Goal: Task Accomplishment & Management: Complete application form

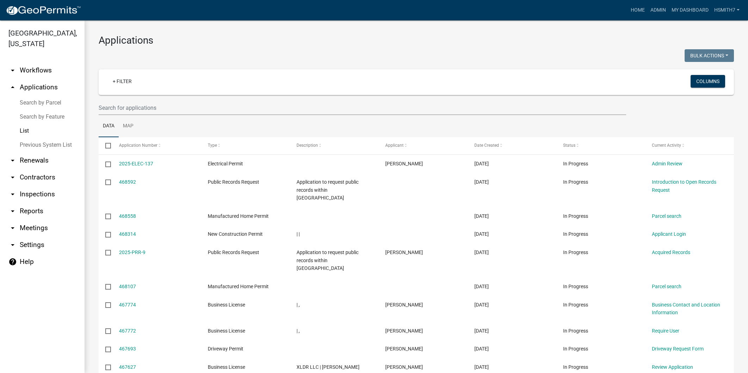
select select "3: 100"
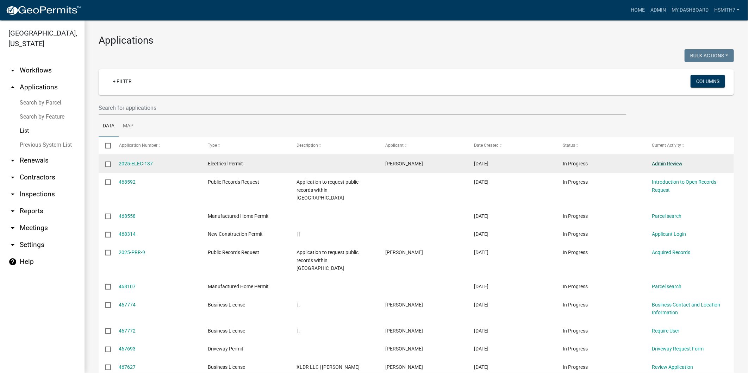
click at [659, 162] on link "Admin Review" at bounding box center [667, 164] width 31 height 6
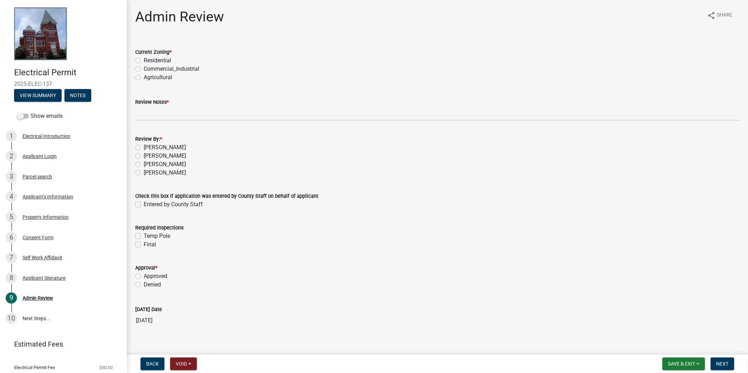
click at [154, 57] on label "Residential" at bounding box center [157, 60] width 27 height 8
click at [148, 57] on input "Residential" at bounding box center [146, 58] width 5 height 5
radio input "true"
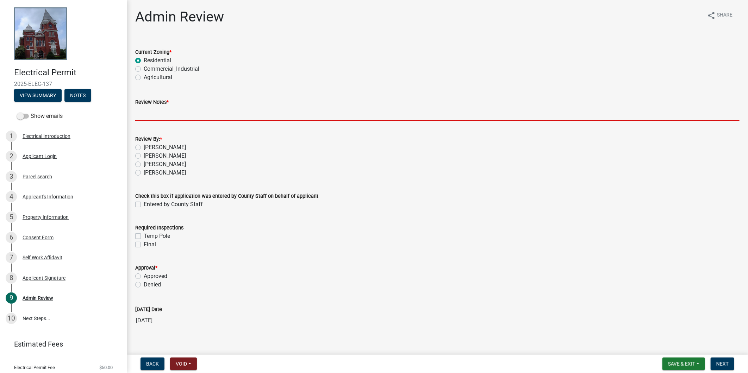
click at [158, 113] on input "Review Notes *" at bounding box center [437, 113] width 604 height 14
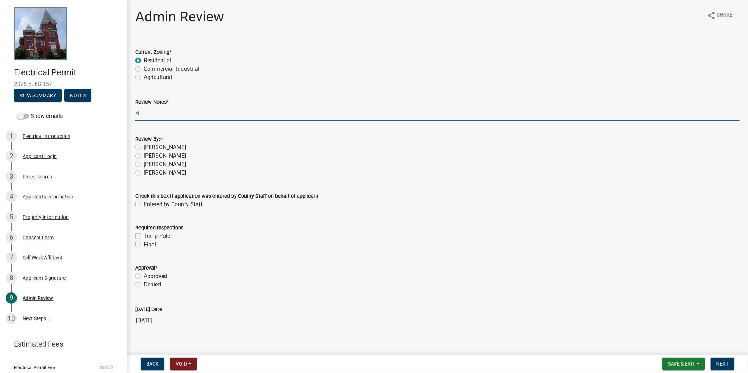
type input "e"
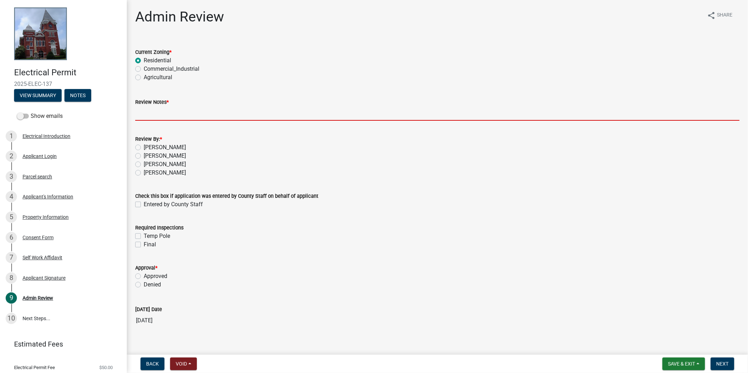
type input "R"
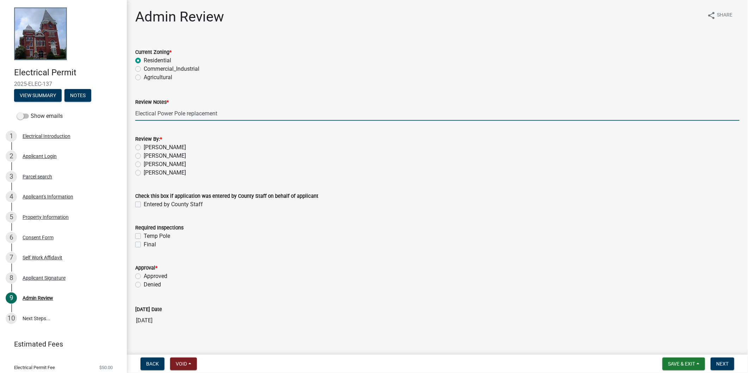
type input "Electical Power Pole replacement"
click at [151, 175] on label "[PERSON_NAME]" at bounding box center [165, 173] width 42 height 8
click at [148, 173] on input "[PERSON_NAME]" at bounding box center [146, 171] width 5 height 5
radio input "true"
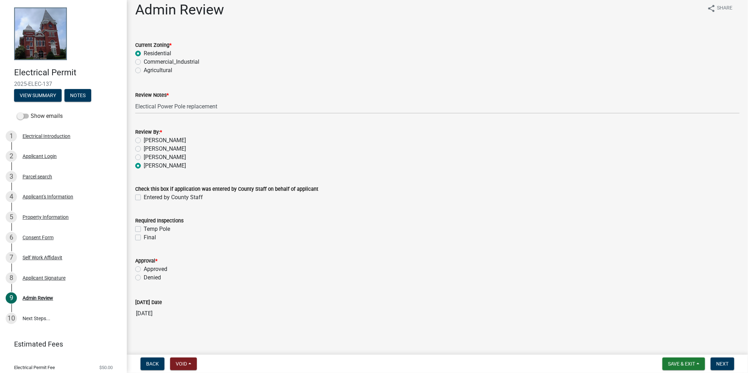
scroll to position [9, 0]
click at [164, 264] on label "Approved" at bounding box center [156, 267] width 24 height 8
click at [148, 264] on input "Approved" at bounding box center [146, 265] width 5 height 5
radio input "true"
click at [724, 367] on button "Next" at bounding box center [722, 364] width 24 height 13
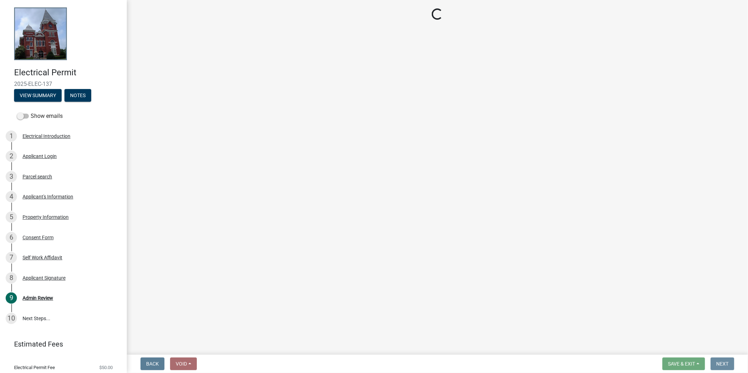
scroll to position [0, 0]
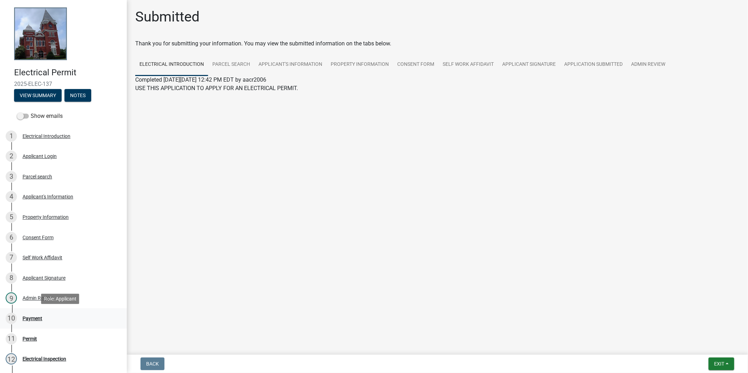
click at [51, 320] on div "10 Payment" at bounding box center [61, 318] width 110 height 11
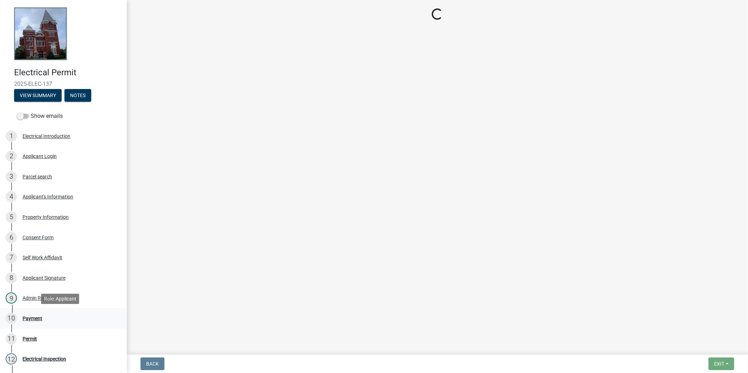
select select "3: 3"
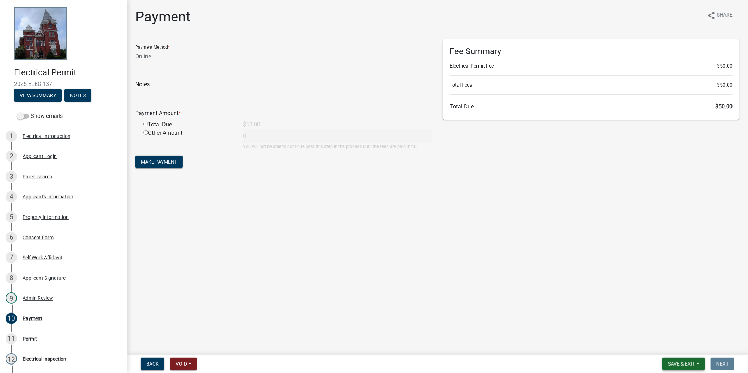
click at [695, 365] on span "Save & Exit" at bounding box center [681, 364] width 27 height 6
click at [675, 345] on button "Save & Exit" at bounding box center [676, 345] width 56 height 17
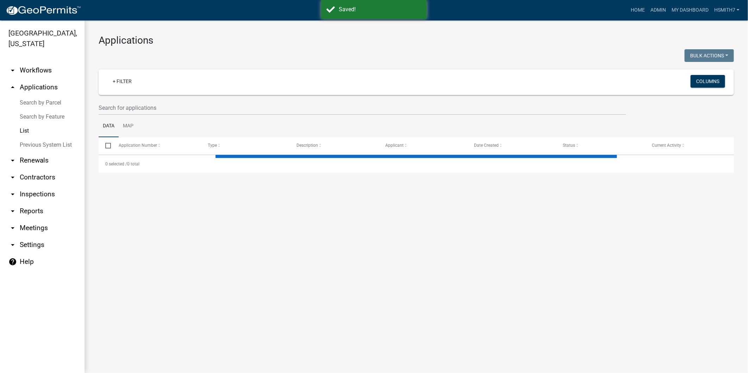
select select "3: 100"
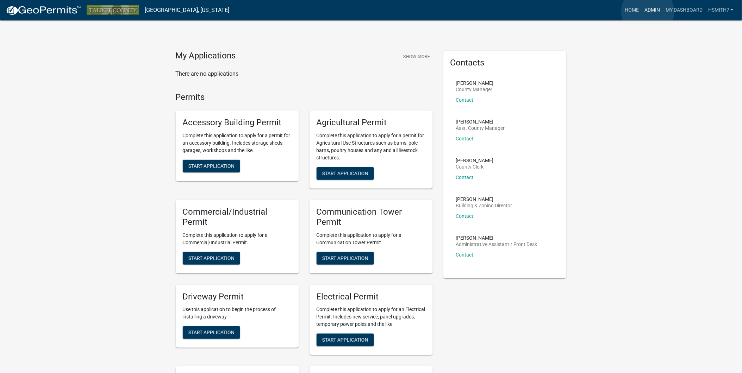
click at [648, 12] on link "Admin" at bounding box center [651, 10] width 21 height 13
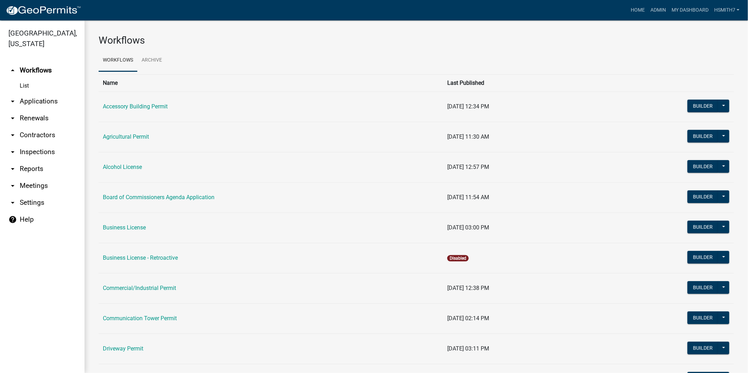
click at [23, 100] on link "arrow_drop_down Applications" at bounding box center [42, 101] width 84 height 17
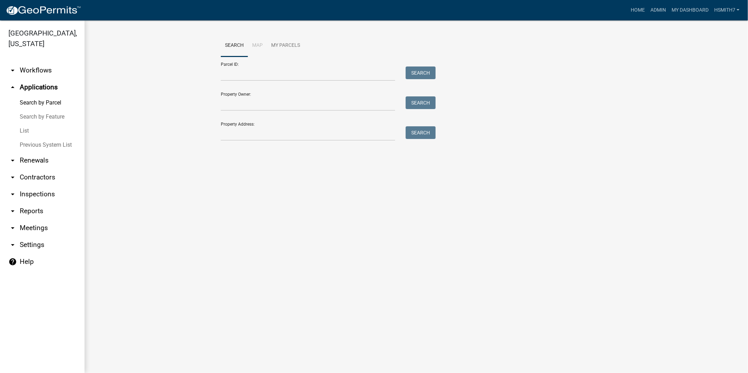
click at [26, 128] on link "List" at bounding box center [42, 131] width 84 height 14
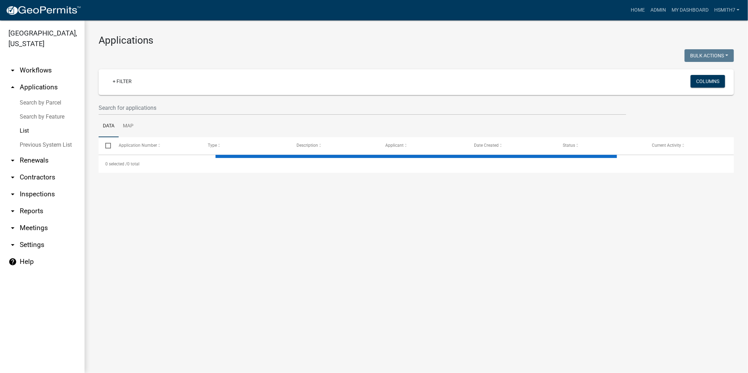
select select "3: 100"
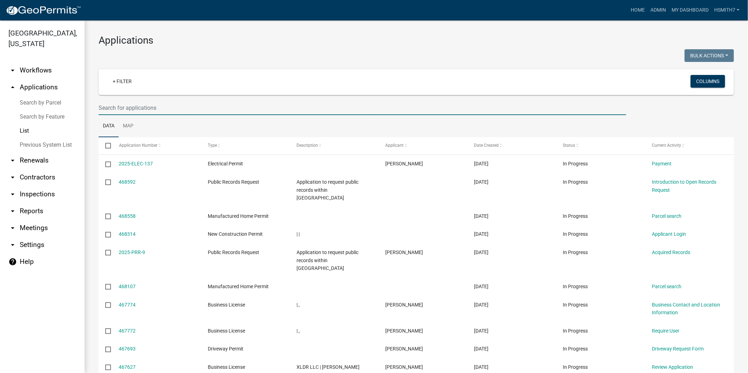
click at [131, 109] on input "text" at bounding box center [362, 108] width 527 height 14
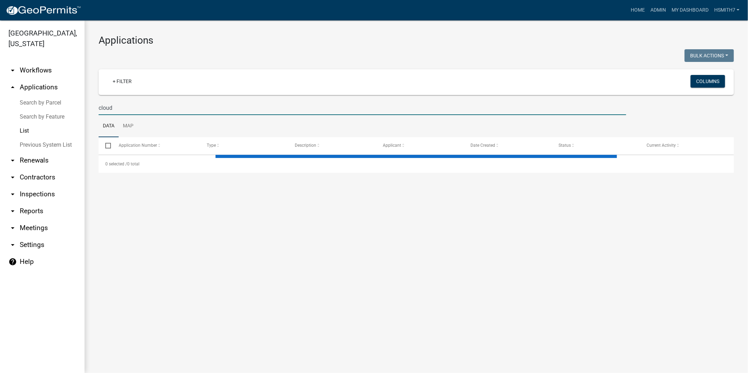
type input "cloud"
select select "3: 100"
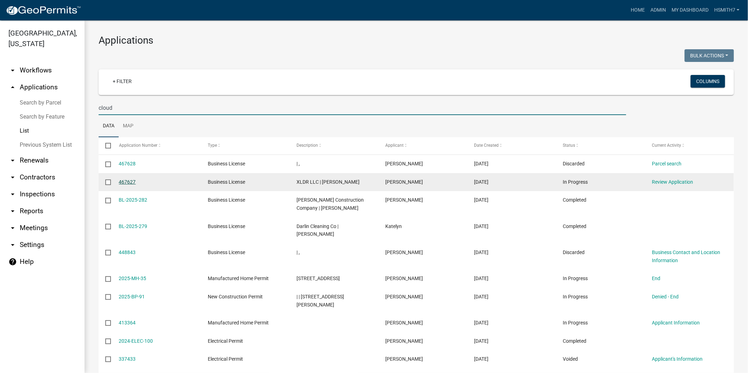
click at [127, 181] on link "467627" at bounding box center [127, 182] width 17 height 6
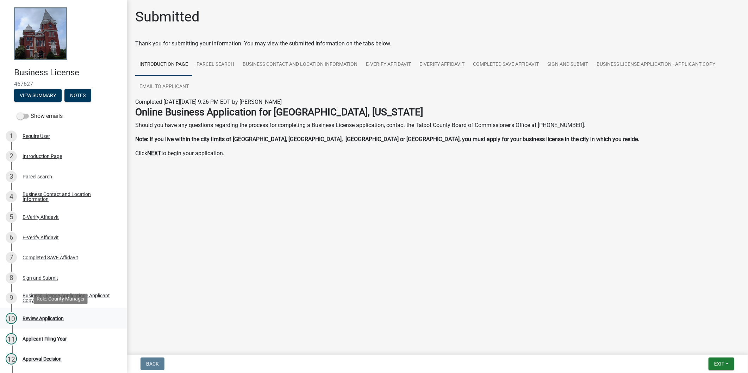
click at [70, 315] on div "10 Review Application" at bounding box center [61, 318] width 110 height 11
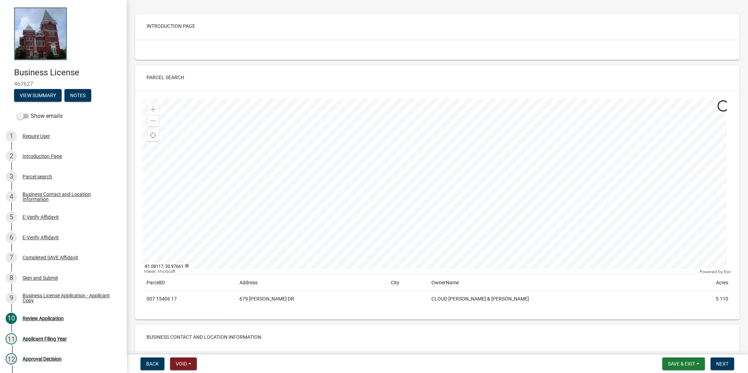
scroll to position [39, 0]
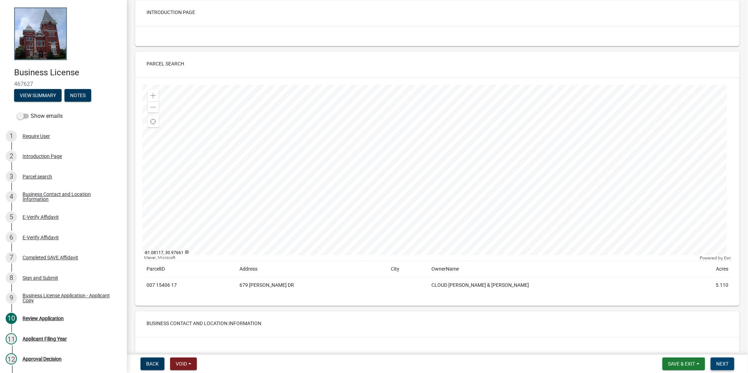
click at [723, 361] on span "Next" at bounding box center [722, 364] width 12 height 6
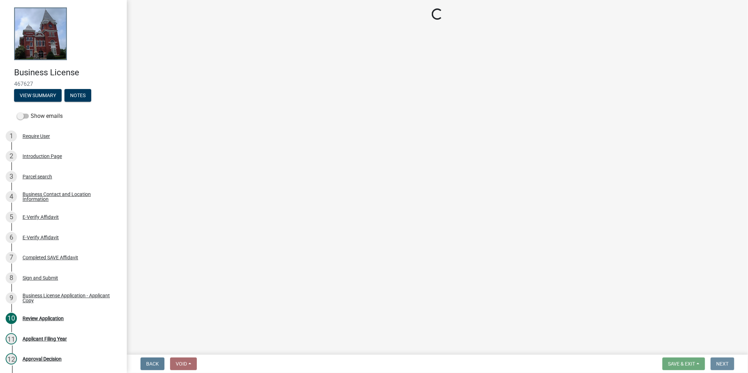
scroll to position [0, 0]
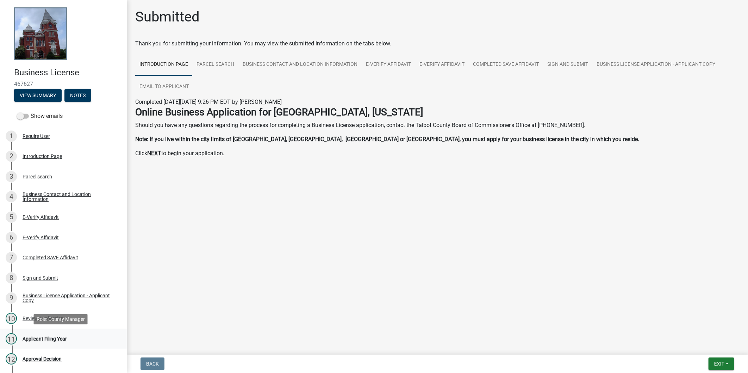
click at [24, 340] on div "Applicant Filing Year" at bounding box center [45, 338] width 44 height 5
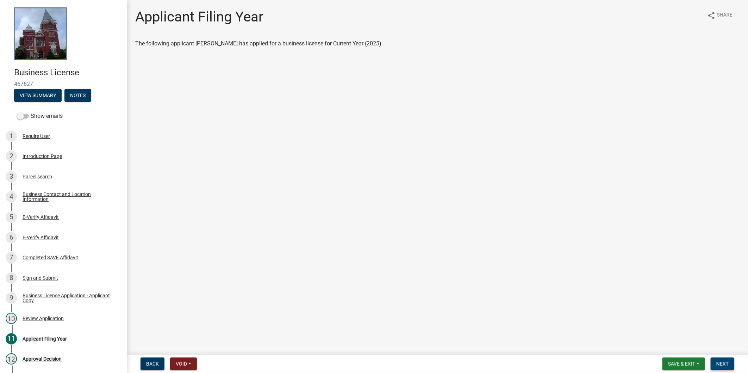
click at [730, 359] on button "Next" at bounding box center [722, 364] width 24 height 13
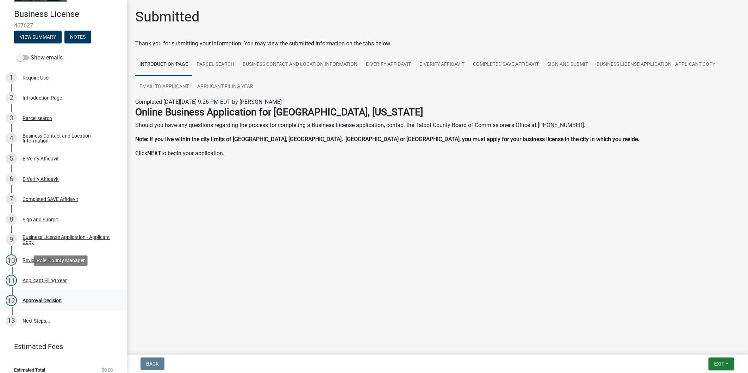
scroll to position [66, 0]
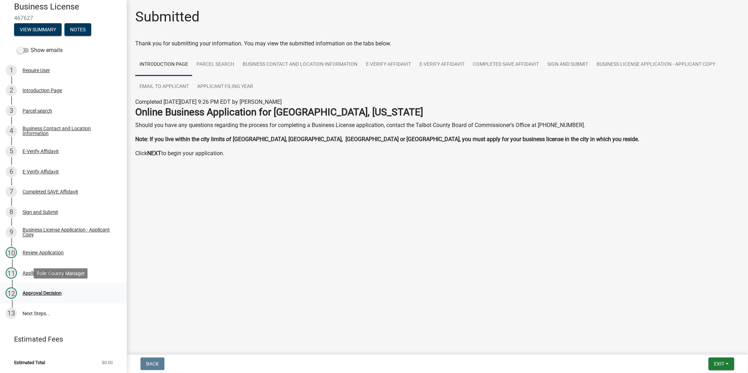
click at [45, 297] on div "12 Approval Decision" at bounding box center [61, 293] width 110 height 11
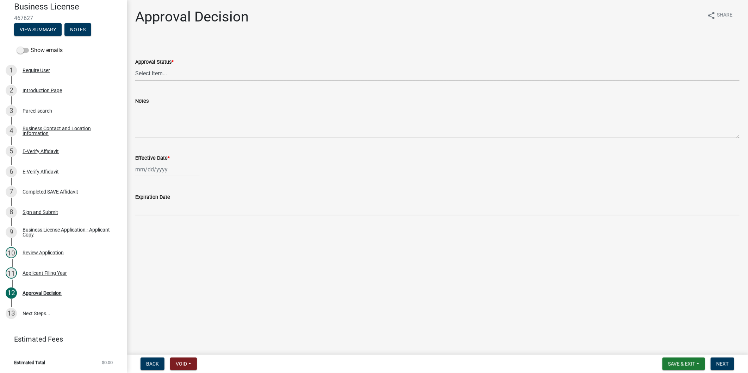
click at [210, 73] on select "Select Item... Approved Denied" at bounding box center [437, 73] width 604 height 14
click at [135, 66] on select "Select Item... Approved Denied" at bounding box center [437, 73] width 604 height 14
select select "e31a1dae-ffca-4730-846e-4cb7835a99c4"
select select "8"
select select "2025"
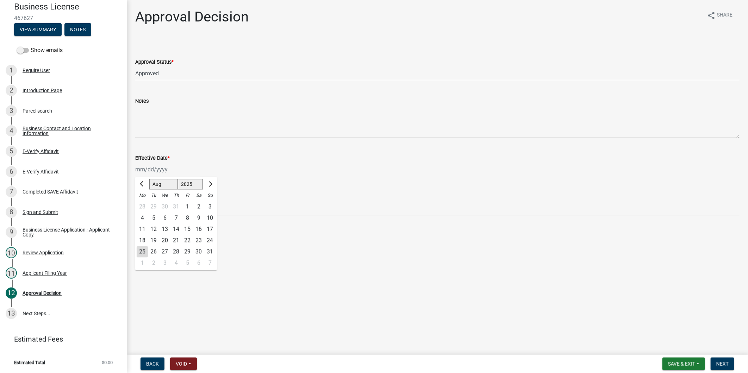
click at [159, 170] on div "Jan Feb Mar Apr May Jun Jul Aug Sep Oct Nov Dec 1525 1526 1527 1528 1529 1530 1…" at bounding box center [167, 169] width 64 height 14
click at [142, 251] on div "25" at bounding box center [142, 251] width 11 height 11
type input "[DATE]"
click at [723, 361] on span "Next" at bounding box center [722, 364] width 12 height 6
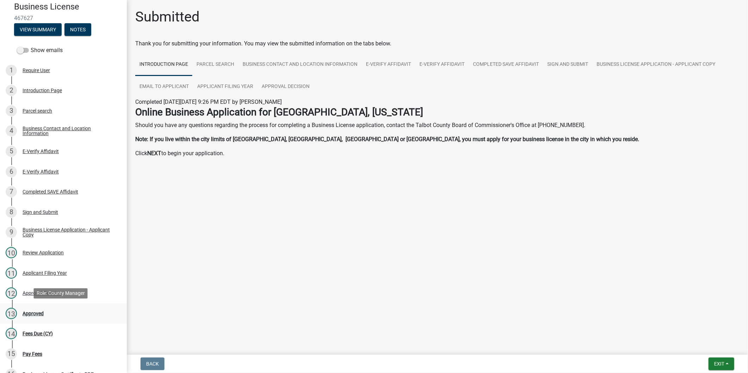
click at [51, 315] on div "13 Approved" at bounding box center [61, 313] width 110 height 11
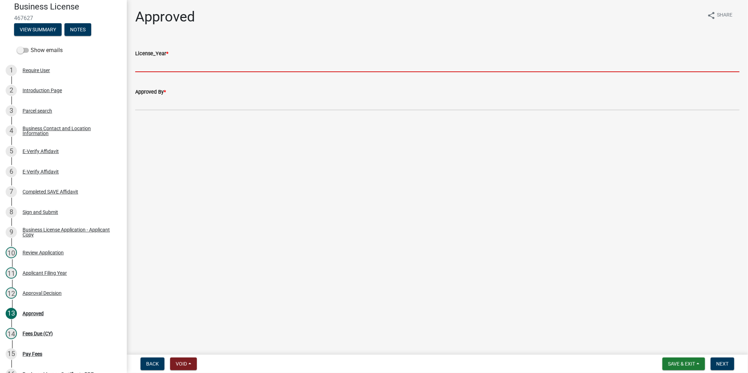
click at [209, 59] on input "License_Year *" at bounding box center [437, 65] width 604 height 14
type input "2025"
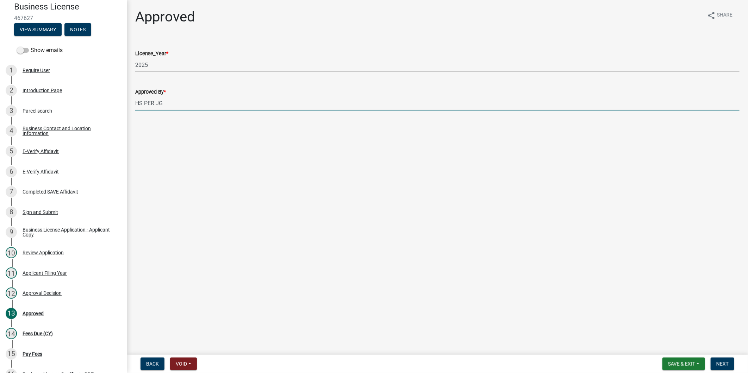
drag, startPoint x: 194, startPoint y: 103, endPoint x: 130, endPoint y: 101, distance: 64.1
click at [130, 101] on div "Approved By * HS PER JG" at bounding box center [437, 94] width 615 height 33
click at [177, 105] on input "hs" at bounding box center [437, 103] width 604 height 14
click at [180, 104] on input "hs" at bounding box center [437, 103] width 604 height 14
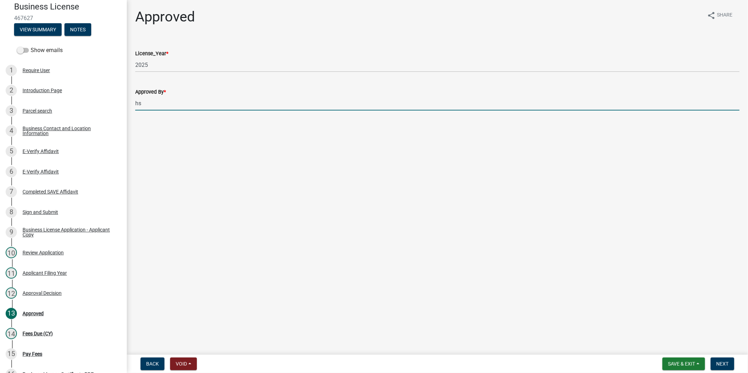
click at [452, 289] on main "Approved share Share License_Year * 2025 Approved By * hs" at bounding box center [437, 176] width 621 height 352
click at [164, 103] on input "hs" at bounding box center [437, 103] width 604 height 14
click at [182, 103] on input "hs" at bounding box center [437, 103] width 604 height 14
type input "HS PER PH"
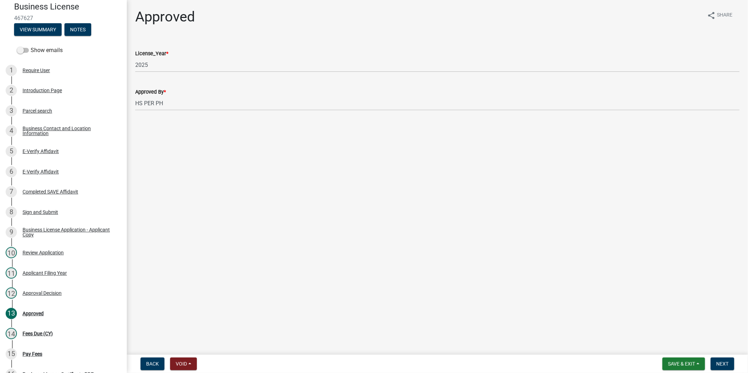
click at [717, 357] on nav "Back Void Withdraw Lock Expire Void Save & Exit Save Save & Exit Next" at bounding box center [437, 364] width 621 height 18
click at [717, 356] on nav "Back Void Withdraw Lock Expire Void Save & Exit Save Save & Exit Next" at bounding box center [437, 364] width 621 height 18
click at [717, 358] on button "Next" at bounding box center [722, 364] width 24 height 13
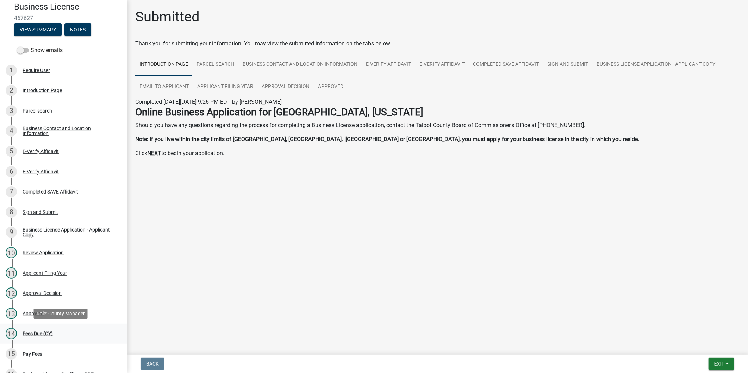
click at [64, 334] on div "14 Fees Due (CY)" at bounding box center [61, 333] width 110 height 11
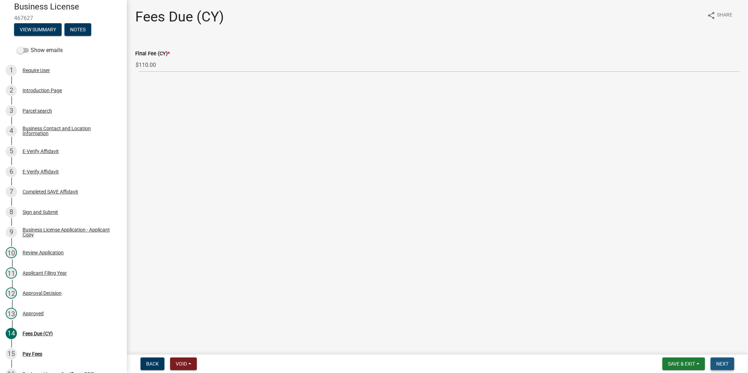
click at [722, 361] on span "Next" at bounding box center [722, 364] width 12 height 6
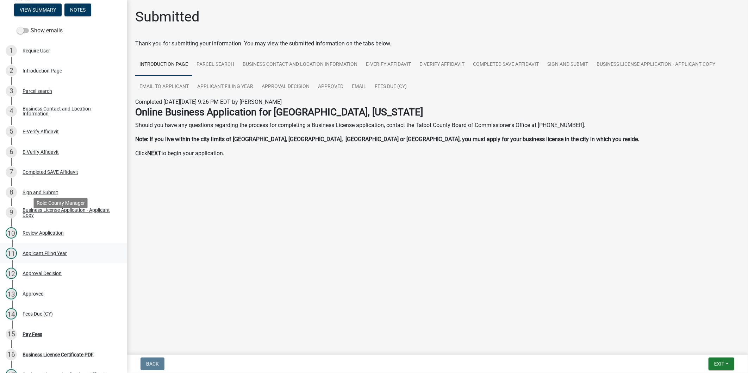
scroll to position [144, 0]
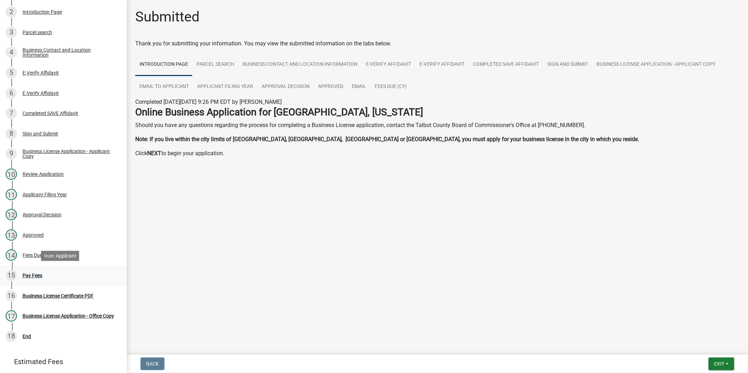
click at [55, 271] on div "15 Pay Fees" at bounding box center [61, 275] width 110 height 11
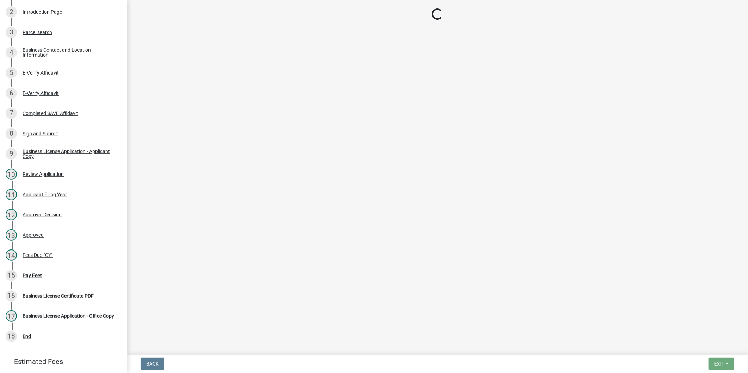
select select "3: 3"
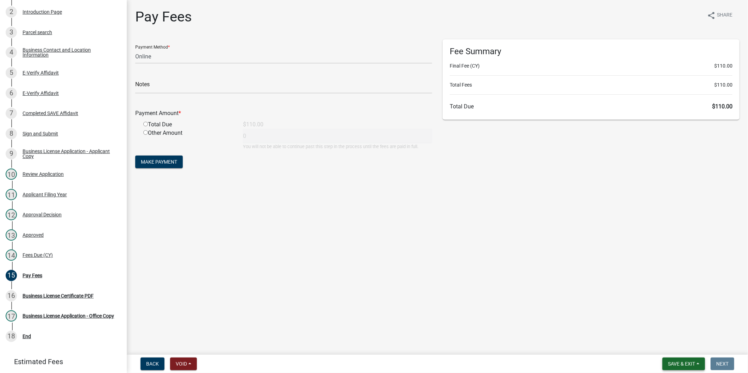
click at [677, 361] on span "Save & Exit" at bounding box center [681, 364] width 27 height 6
click at [677, 347] on button "Save & Exit" at bounding box center [676, 345] width 56 height 17
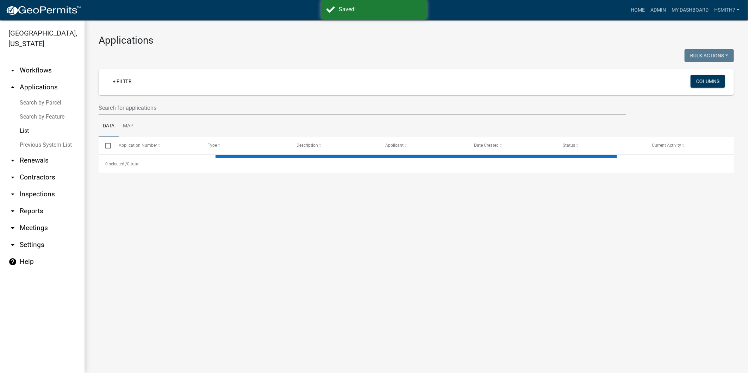
select select "3: 100"
